Goal: Task Accomplishment & Management: Use online tool/utility

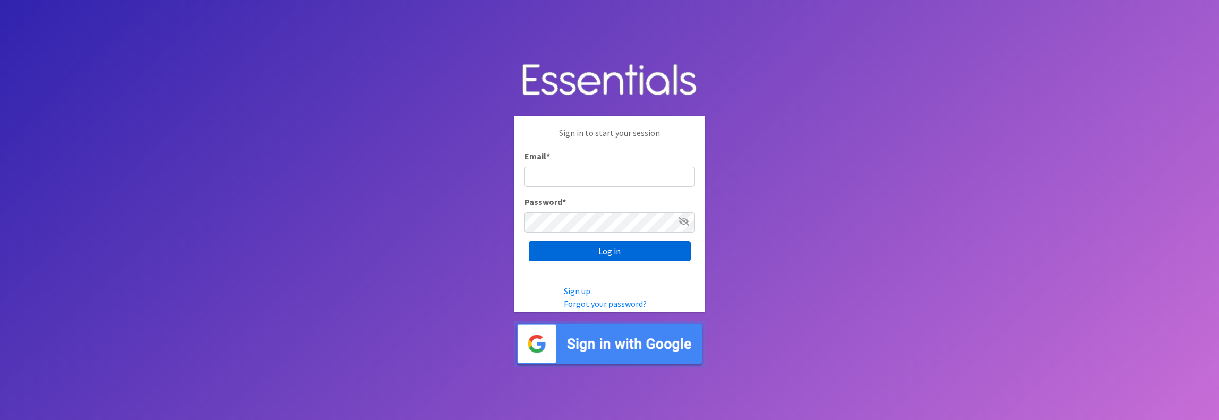
type input "[PERSON_NAME][EMAIL_ADDRESS][DOMAIN_NAME]"
click at [607, 251] on input "Log in" at bounding box center [610, 251] width 162 height 20
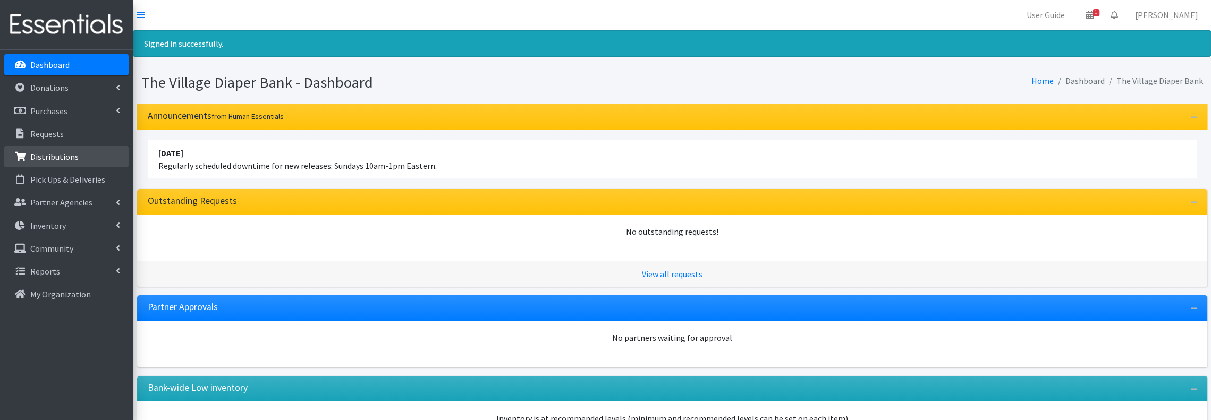
click at [74, 151] on p "Distributions" at bounding box center [54, 156] width 48 height 11
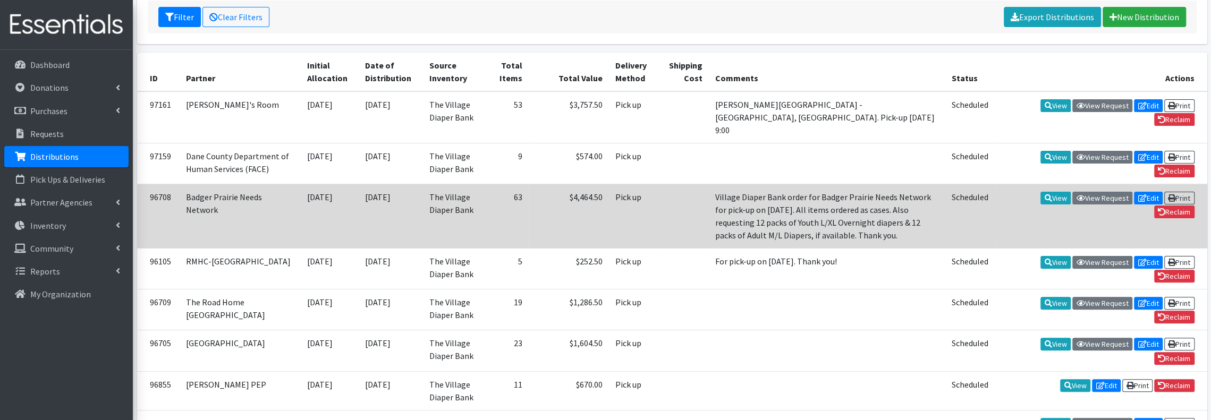
scroll to position [212, 0]
